Goal: Find specific page/section: Find specific page/section

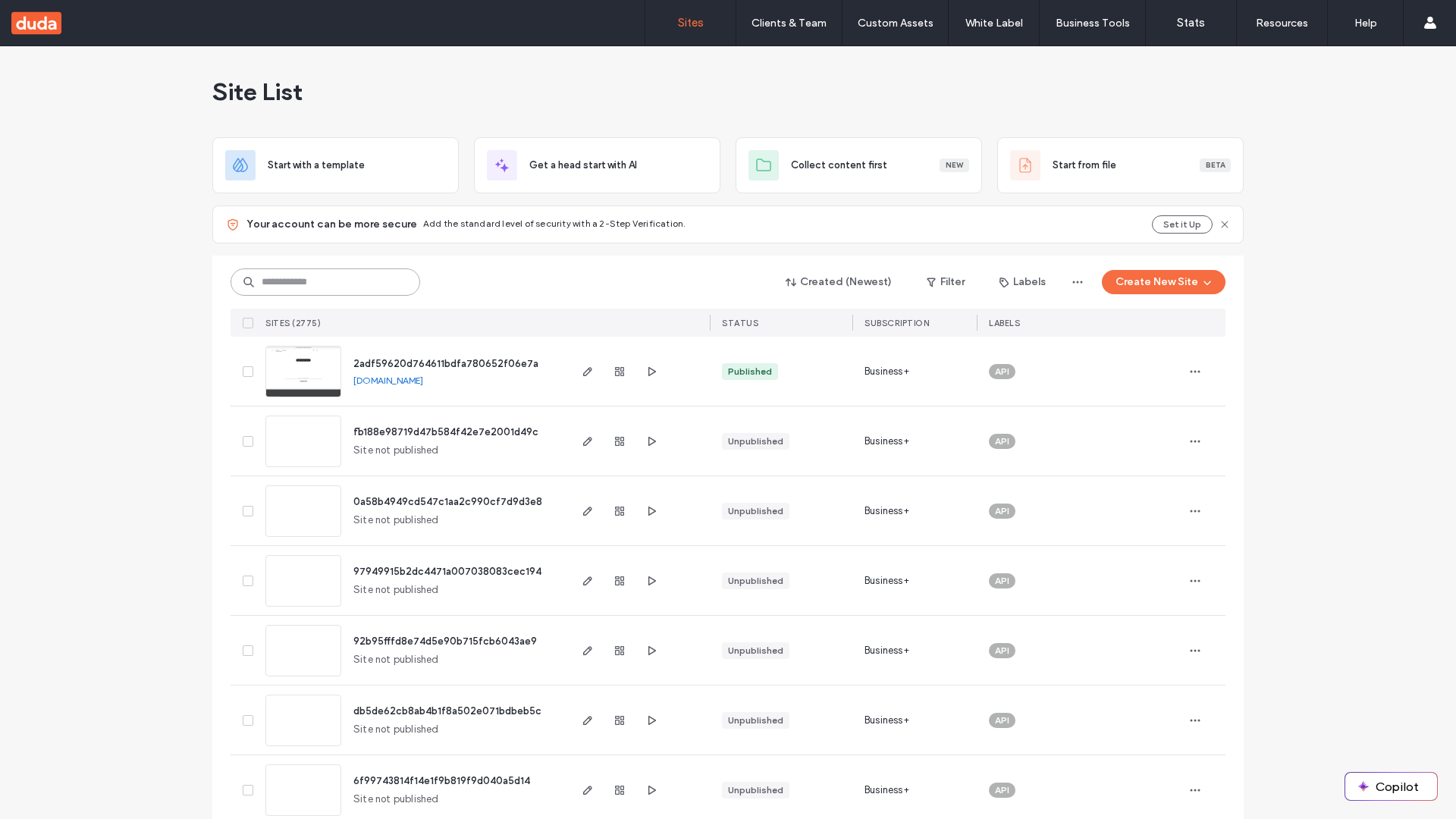
click at [320, 282] on input at bounding box center [325, 282] width 189 height 27
type input "**********"
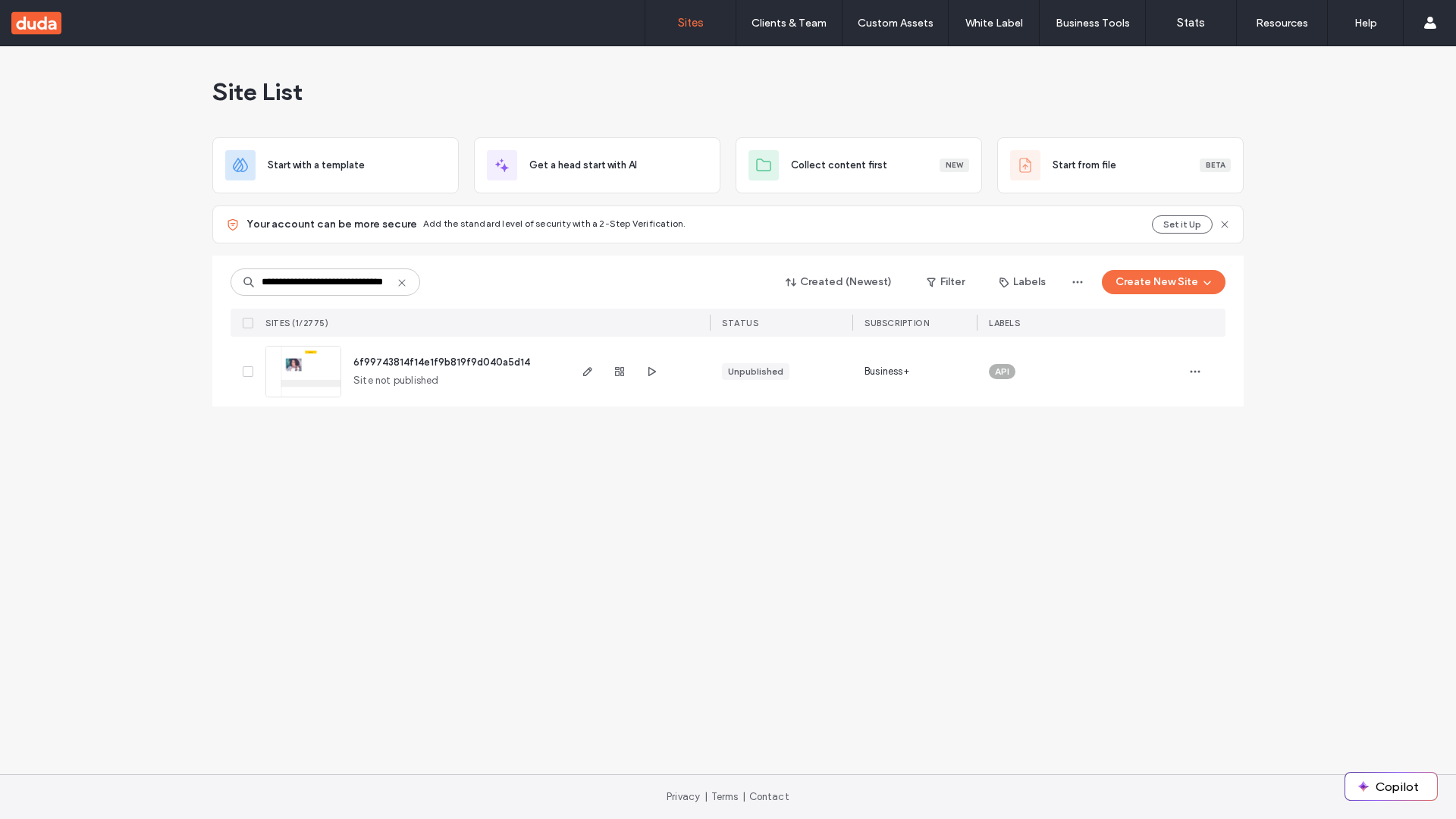
click at [444, 361] on span "6f99743814f14e1f9b819f9d040a5d14" at bounding box center [441, 362] width 177 height 11
